Goal: Task Accomplishment & Management: Use online tool/utility

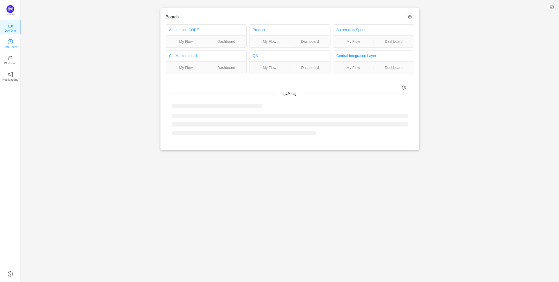
click at [12, 39] on icon "icon: clock-circle" at bounding box center [10, 41] width 5 height 5
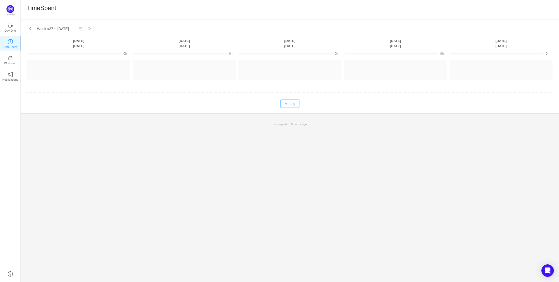
click at [295, 105] on button "Modify" at bounding box center [290, 103] width 19 height 8
click at [79, 67] on button "Log Time" at bounding box center [74, 67] width 29 height 8
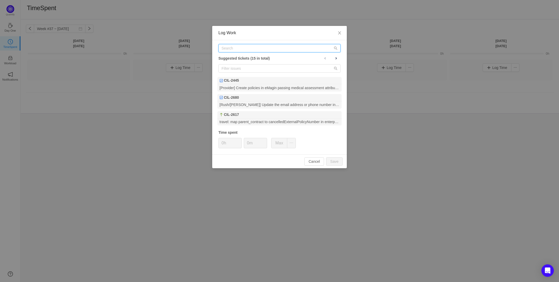
click at [257, 48] on input "text" at bounding box center [280, 48] width 122 height 8
paste input "https://sisu-agile.atlassian.net/browse/PROD-11673"
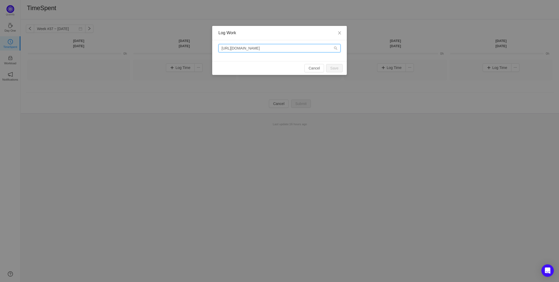
drag, startPoint x: 284, startPoint y: 49, endPoint x: 57, endPoint y: 52, distance: 226.1
click at [59, 52] on div "Log Work https://sisu-agile.atlassian.net/browse/PROD-11673 Cancel Save" at bounding box center [279, 141] width 559 height 282
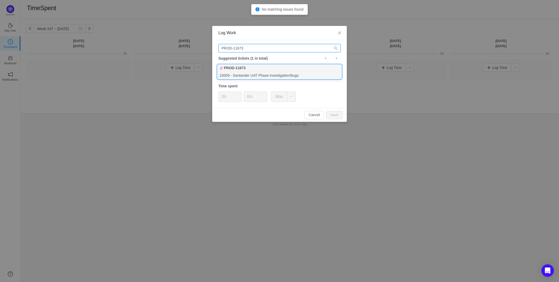
type input "PROD-11673"
click at [267, 67] on div "PROD-11673" at bounding box center [280, 67] width 124 height 7
click at [240, 95] on icon "icon: up" at bounding box center [239, 95] width 2 height 2
click at [333, 114] on button "Save" at bounding box center [334, 115] width 17 height 8
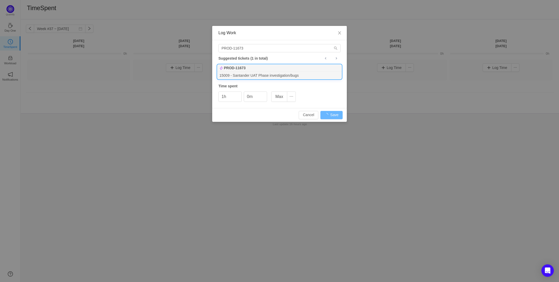
type input "0h"
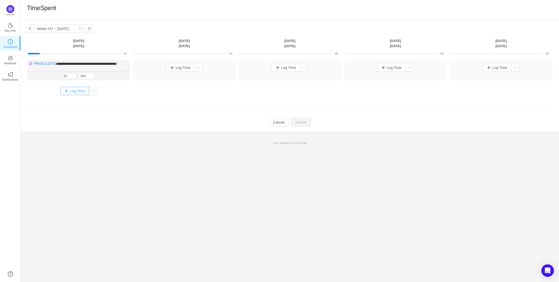
click at [73, 94] on button "Log Time" at bounding box center [74, 91] width 29 height 8
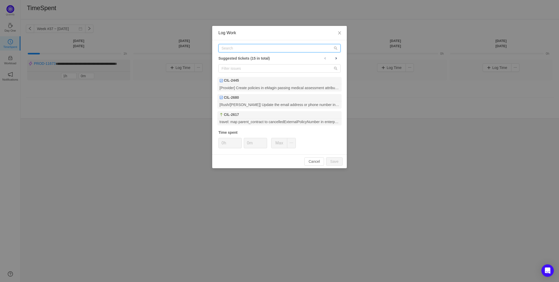
click at [244, 44] on input "text" at bounding box center [280, 48] width 122 height 8
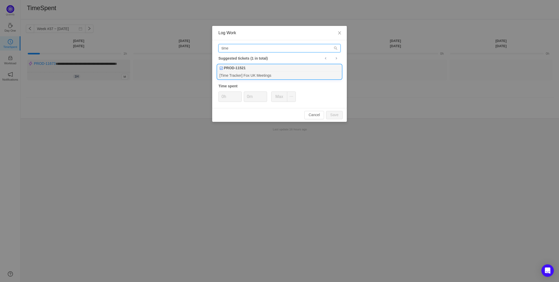
type input "time"
click at [247, 72] on div "[Time Tracker] Fox UK Meetings" at bounding box center [280, 75] width 124 height 7
click at [240, 95] on span "Increase Value" at bounding box center [238, 95] width 5 height 6
click at [329, 115] on button "Save" at bounding box center [334, 115] width 17 height 8
type input "0h"
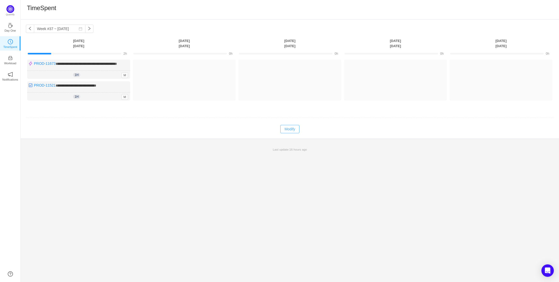
click at [291, 133] on button "Modify" at bounding box center [290, 129] width 19 height 8
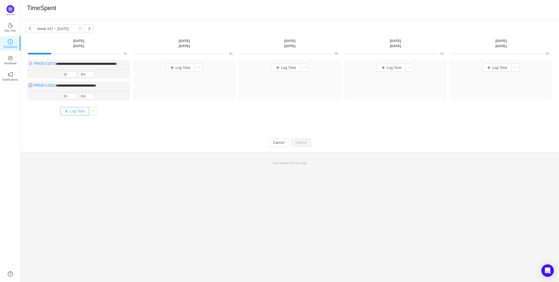
click at [74, 115] on button "Log Time" at bounding box center [74, 111] width 29 height 8
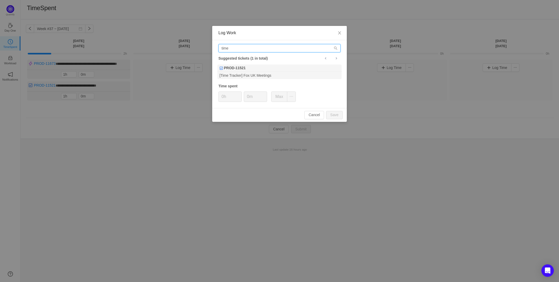
click at [254, 50] on input "time" at bounding box center [280, 48] width 122 height 8
drag, startPoint x: 254, startPoint y: 50, endPoint x: 187, endPoint y: 47, distance: 66.6
click at [187, 47] on div "Log Work time Suggested tickets (1 in total) PROD-11521 [Time Tracker] Fox UK M…" at bounding box center [279, 141] width 559 height 282
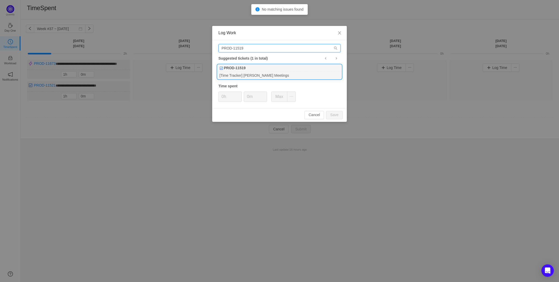
type input "PROD-11519"
click at [269, 69] on div "PROD-11519" at bounding box center [280, 67] width 124 height 7
click at [236, 93] on span "Increase Value" at bounding box center [238, 95] width 5 height 6
type input "2h"
click at [238, 93] on span "Increase Value" at bounding box center [238, 95] width 5 height 6
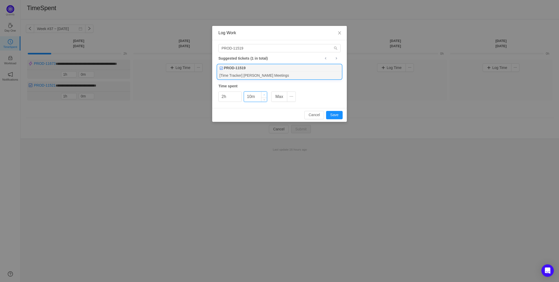
click at [263, 94] on span "Increase Value" at bounding box center [264, 95] width 5 height 6
click at [264, 93] on span "Increase Value" at bounding box center [264, 95] width 5 height 6
type input "30m"
click at [264, 93] on span "Increase Value" at bounding box center [264, 95] width 5 height 6
click at [337, 114] on button "Save" at bounding box center [334, 115] width 17 height 8
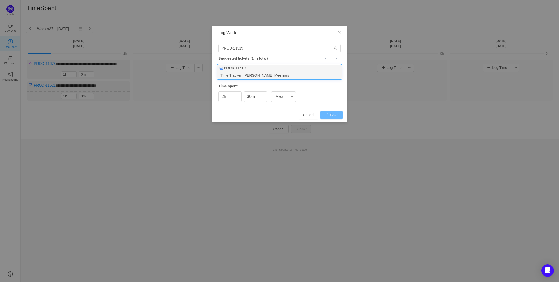
type input "0h"
type input "0m"
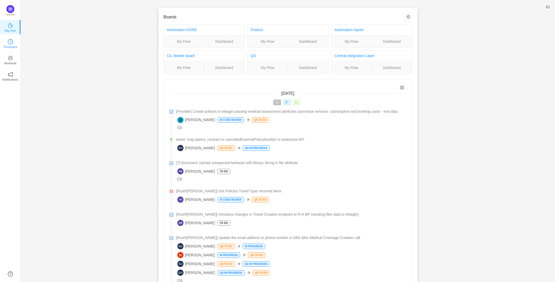
click at [10, 45] on p "TimeSpent" at bounding box center [10, 47] width 14 height 5
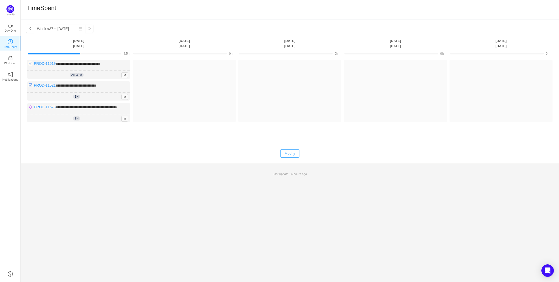
click at [292, 157] on button "Modify" at bounding box center [290, 153] width 19 height 8
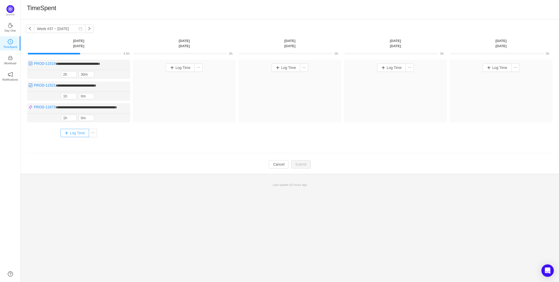
click at [69, 137] on button "Log Time" at bounding box center [74, 133] width 29 height 8
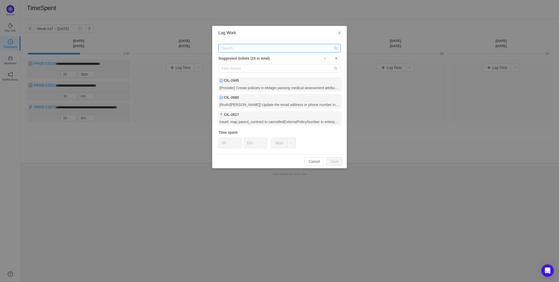
click at [261, 45] on input "text" at bounding box center [280, 48] width 122 height 8
paste input "CIL-2227"
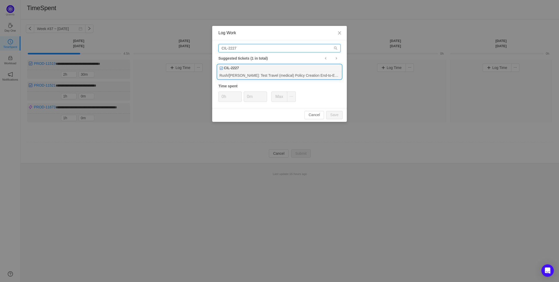
type input "CIL-2227"
click at [268, 74] on div "Rush/[PERSON_NAME]: Test Travel (medical) Policy Creation End-to-End Without Mo…" at bounding box center [280, 75] width 124 height 7
click at [247, 96] on input "0m" at bounding box center [255, 97] width 23 height 10
click at [336, 114] on button "Save" at bounding box center [334, 115] width 17 height 8
type input "0m"
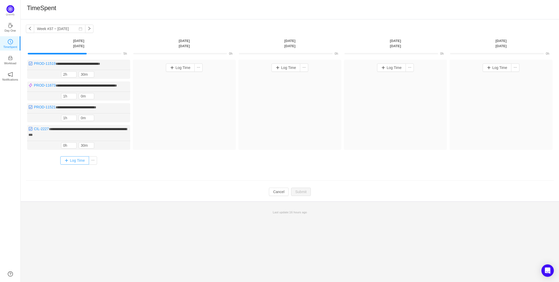
click at [80, 163] on button "Log Time" at bounding box center [74, 160] width 29 height 8
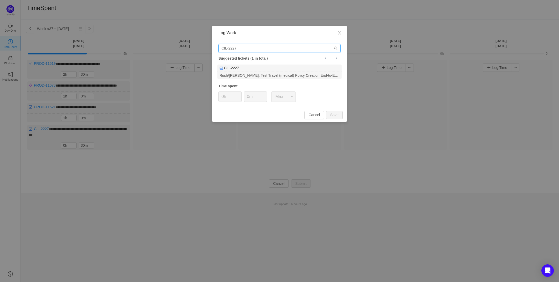
drag, startPoint x: 240, startPoint y: 48, endPoint x: 191, endPoint y: 44, distance: 49.7
click at [191, 44] on div "Log Work CIL-2227 Suggested tickets (1 in total) CIL-2227 Rush/Hays: Test Trave…" at bounding box center [279, 141] width 559 height 282
paste input "https://sisu-agile.atlassian.net/browse/PROD-118"
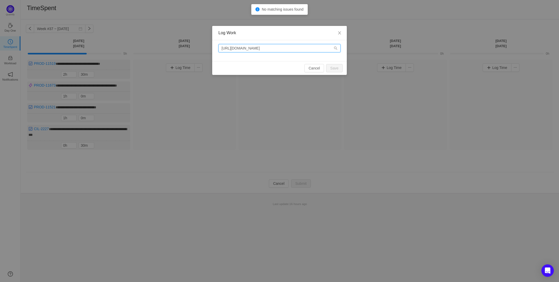
drag, startPoint x: 283, startPoint y: 48, endPoint x: 169, endPoint y: 48, distance: 114.2
click at [169, 48] on div "Log Work https://sisu-agile.atlassian.net/browse/PROD-11827 Cancel Save" at bounding box center [279, 141] width 559 height 282
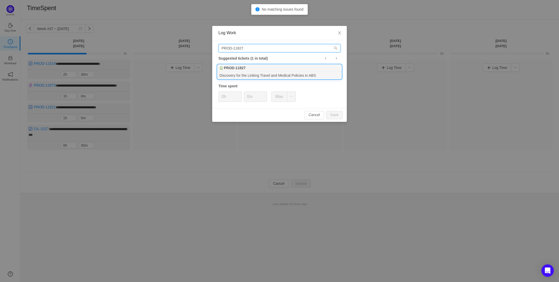
type input "PROD-11827"
click at [267, 69] on div "PROD-11827" at bounding box center [280, 67] width 124 height 7
click at [246, 97] on input "0m" at bounding box center [255, 97] width 23 height 10
click at [337, 115] on button "Save" at bounding box center [334, 115] width 17 height 8
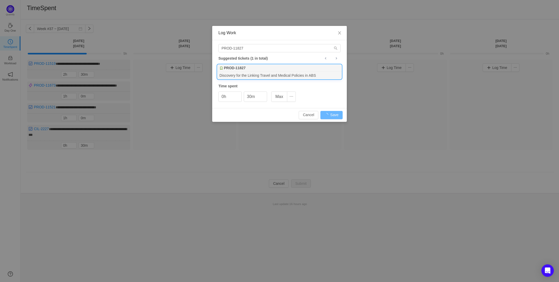
type input "0m"
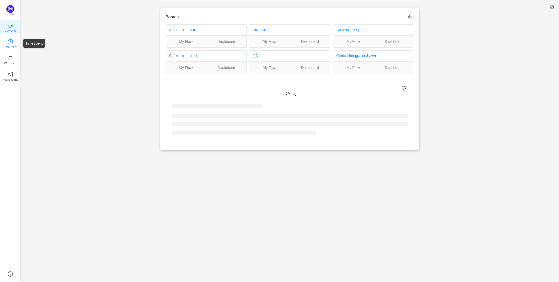
click at [8, 41] on link "TimeSpent" at bounding box center [10, 43] width 5 height 5
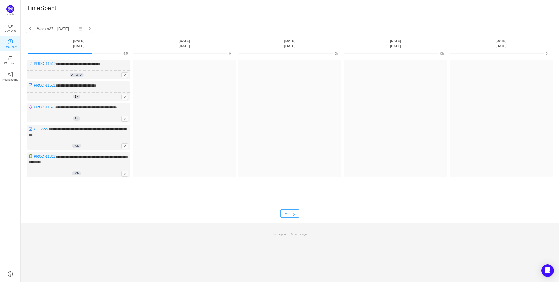
click at [288, 218] on button "Modify" at bounding box center [290, 213] width 19 height 8
click at [70, 192] on button "Log Time" at bounding box center [74, 188] width 29 height 8
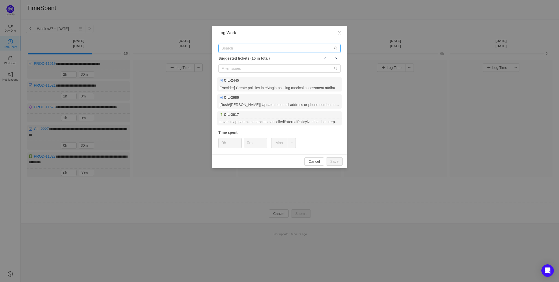
click at [241, 51] on input "text" at bounding box center [280, 48] width 122 height 8
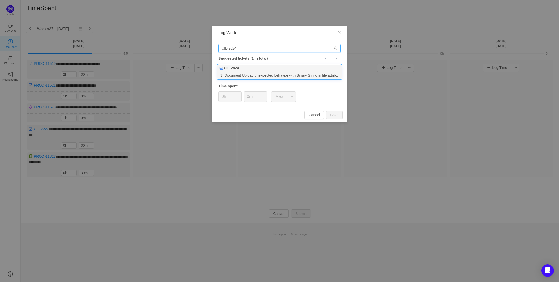
type input "CIL-2824"
click at [250, 72] on div "[?] Document Upload unexpected behavior with Binary String in file attribute" at bounding box center [280, 75] width 124 height 7
type input "1h"
click at [236, 93] on span "Increase Value" at bounding box center [238, 95] width 5 height 6
click at [246, 98] on input "0m" at bounding box center [255, 97] width 23 height 10
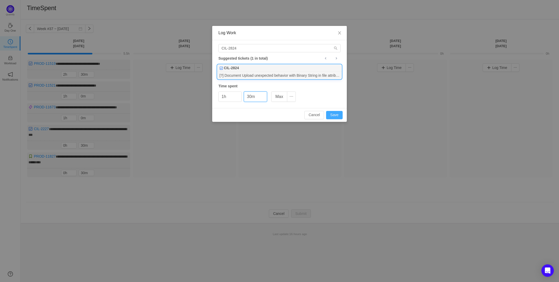
type input "30m"
click at [335, 113] on button "Save" at bounding box center [334, 115] width 17 height 8
type input "0h"
type input "0m"
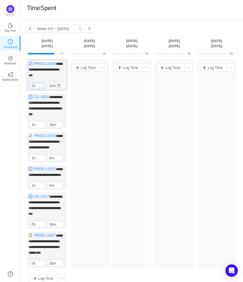
type input "3h"
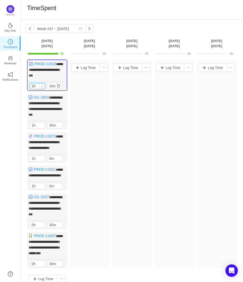
click at [42, 83] on span "Increase Value" at bounding box center [41, 84] width 5 height 3
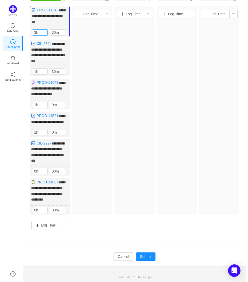
scroll to position [60, 0]
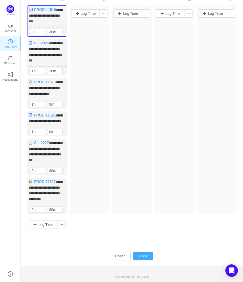
click at [152, 256] on button "Submit" at bounding box center [143, 255] width 20 height 8
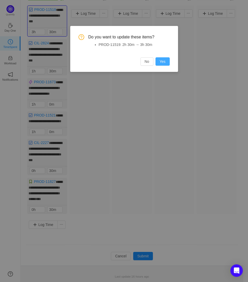
click at [163, 58] on button "Yes" at bounding box center [162, 61] width 14 height 8
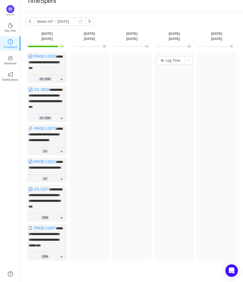
scroll to position [0, 0]
